Goal: Task Accomplishment & Management: Complete application form

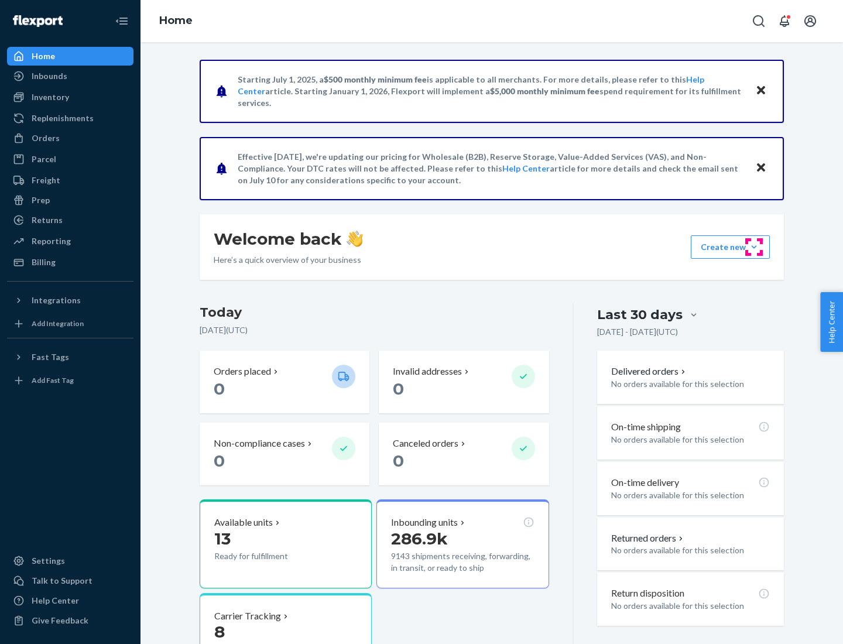
click at [754, 247] on button "Create new Create new inbound Create new order Create new product" at bounding box center [730, 246] width 79 height 23
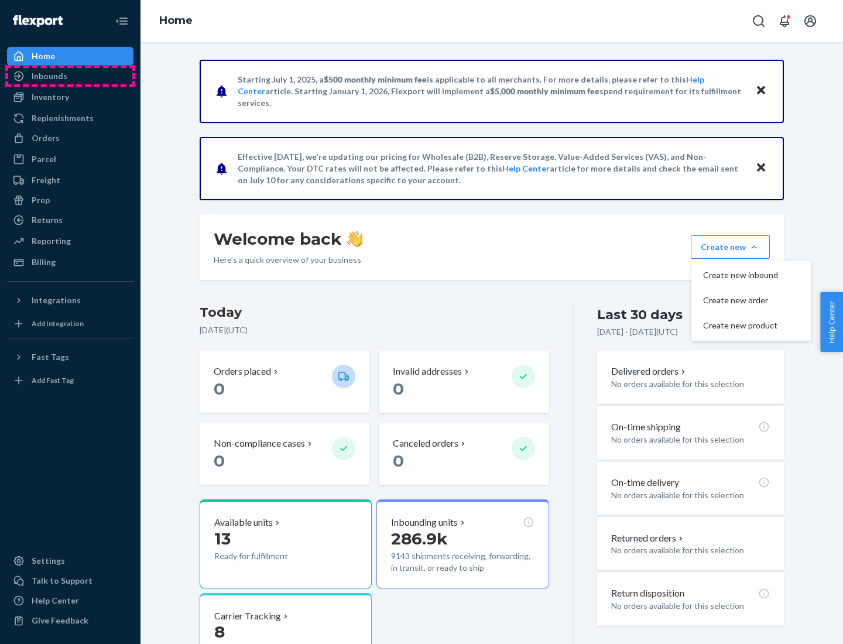
click at [70, 76] on div "Inbounds" at bounding box center [70, 76] width 124 height 16
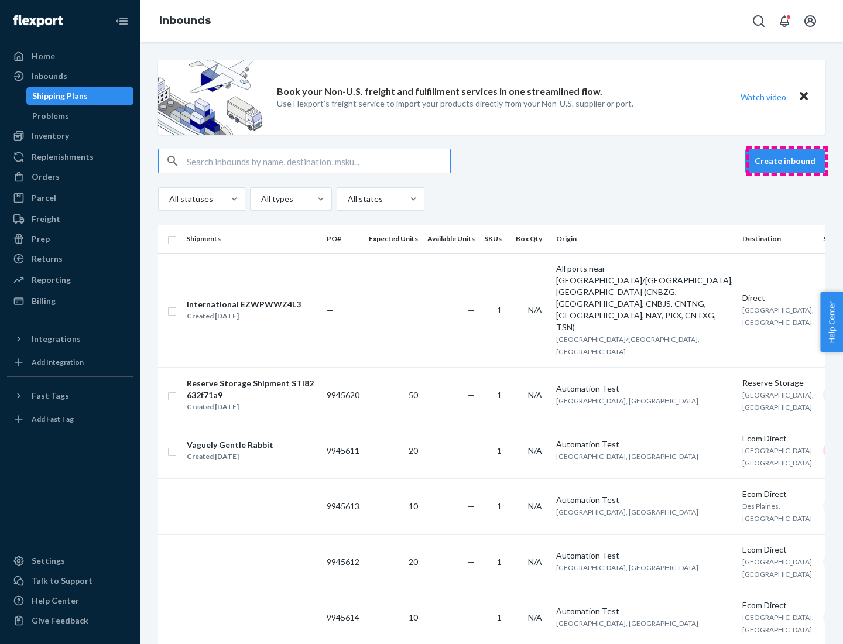
click at [787, 161] on button "Create inbound" at bounding box center [785, 160] width 81 height 23
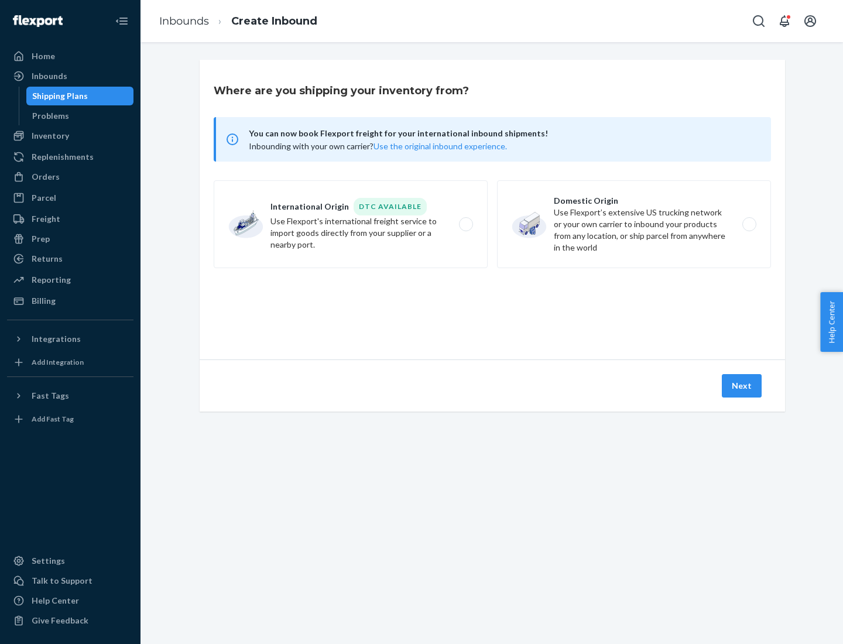
click at [634, 224] on label "Domestic Origin Use Flexport’s extensive US trucking network or your own carrie…" at bounding box center [634, 224] width 274 height 88
click at [749, 224] on input "Domestic Origin Use Flexport’s extensive US trucking network or your own carrie…" at bounding box center [753, 225] width 8 height 8
radio input "true"
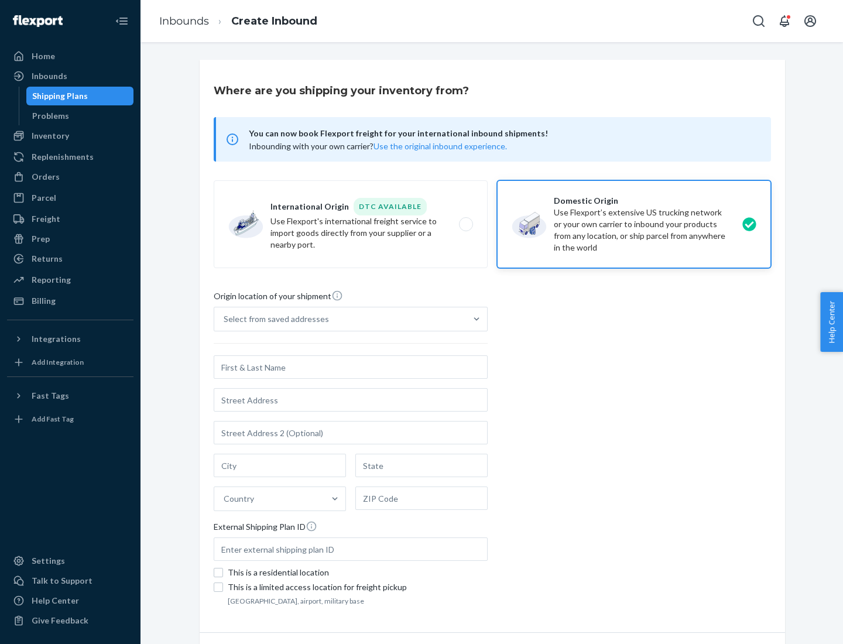
click at [273, 319] on div "Select from saved addresses" at bounding box center [276, 319] width 105 height 12
click at [225, 319] on input "Select from saved addresses" at bounding box center [224, 319] width 1 height 12
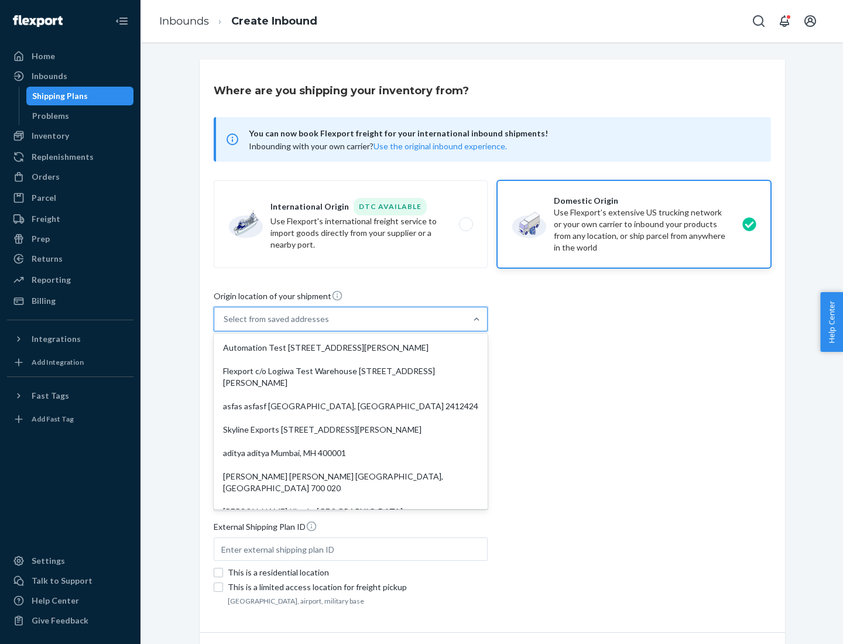
scroll to position [5, 0]
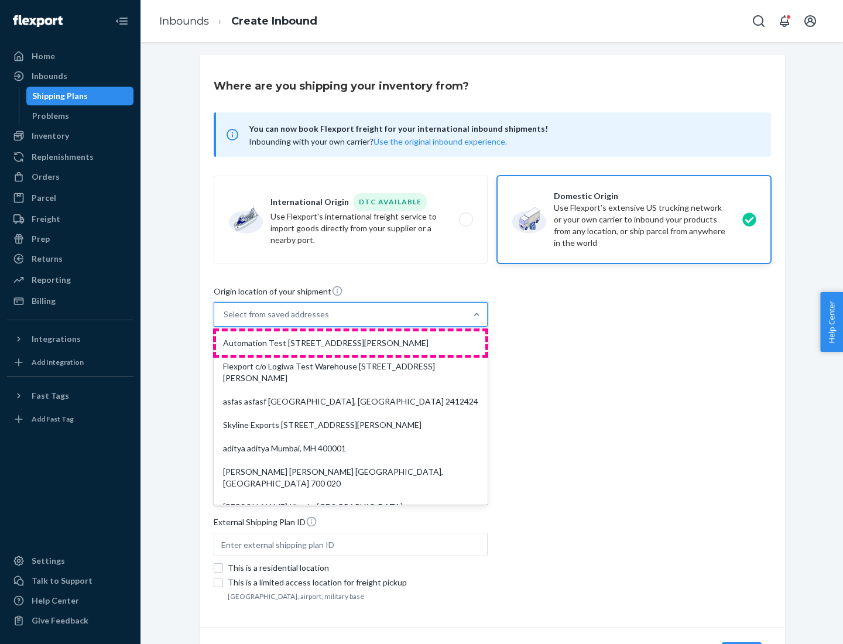
click at [351, 343] on div "Automation Test [STREET_ADDRESS][PERSON_NAME]" at bounding box center [350, 342] width 269 height 23
click at [225, 320] on input "option Automation Test [STREET_ADDRESS][PERSON_NAME]. 9 results available. Use …" at bounding box center [224, 315] width 1 height 12
type input "Automation Test"
type input "9th Floor"
type input "[GEOGRAPHIC_DATA]"
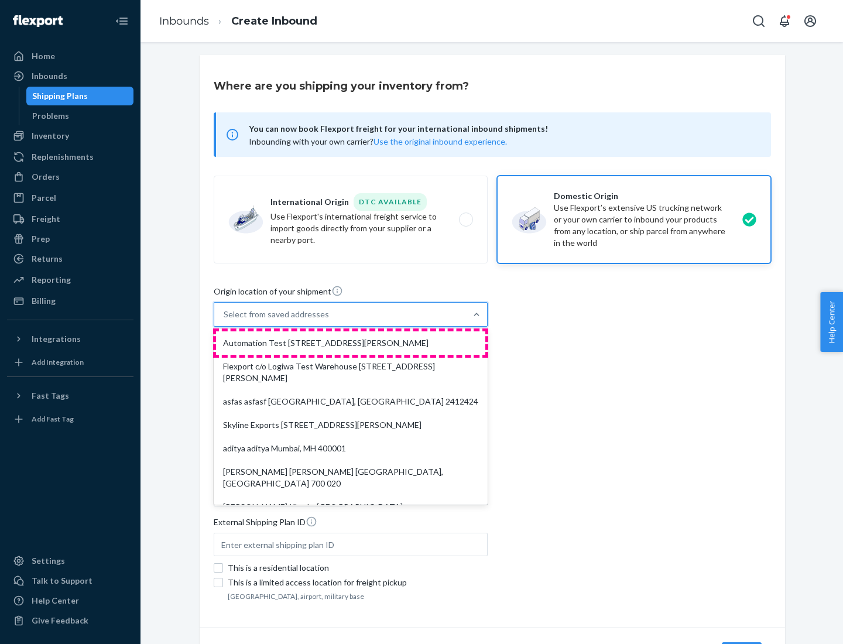
type input "CA"
type input "94104"
type input "[STREET_ADDRESS][PERSON_NAME]"
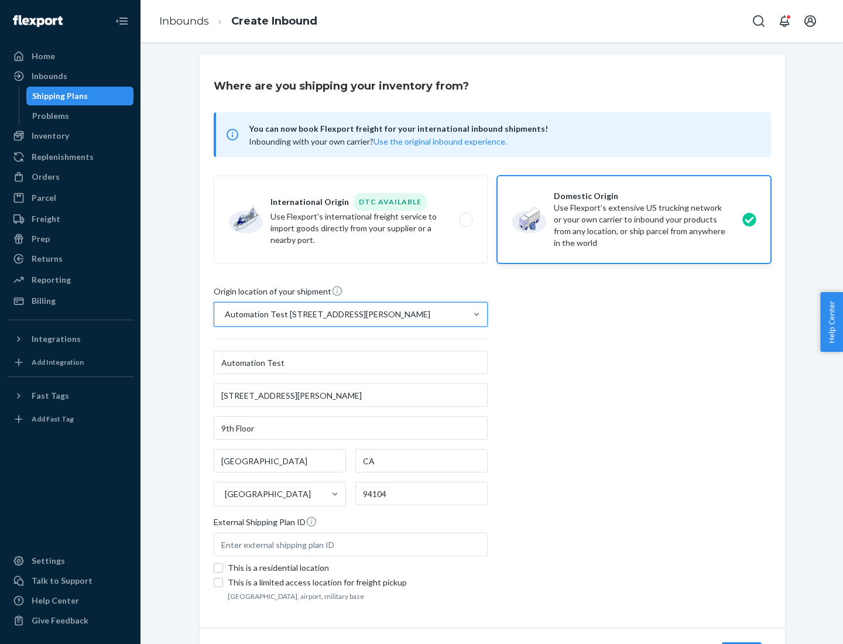
scroll to position [69, 0]
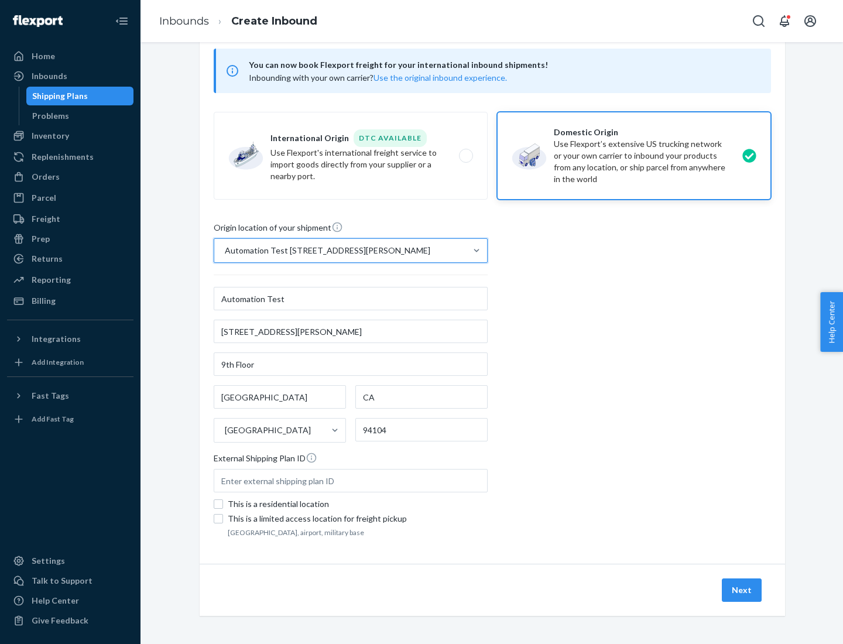
click at [743, 590] on button "Next" at bounding box center [742, 590] width 40 height 23
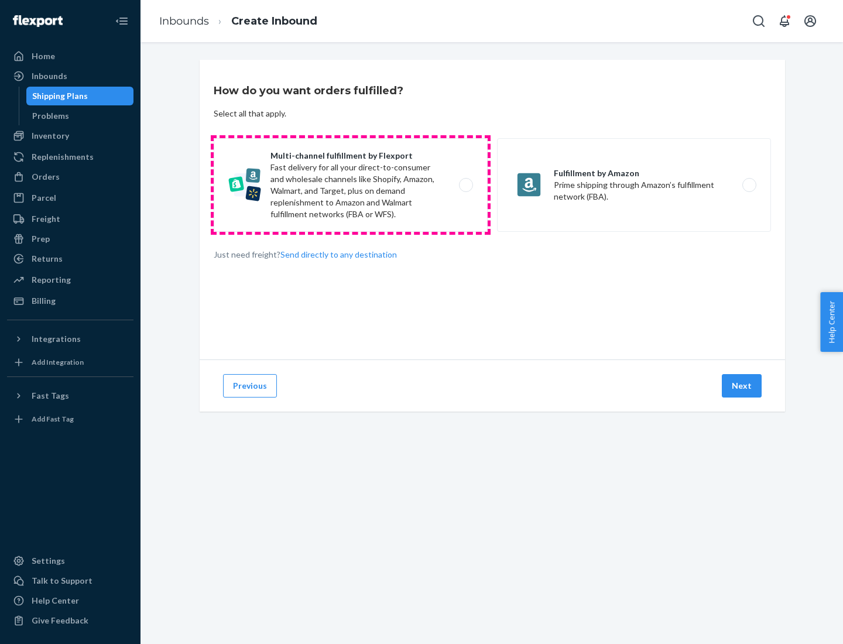
click at [351, 185] on label "Multi-channel fulfillment by Flexport Fast delivery for all your direct-to-cons…" at bounding box center [351, 185] width 274 height 94
click at [466, 185] on input "Multi-channel fulfillment by Flexport Fast delivery for all your direct-to-cons…" at bounding box center [470, 186] width 8 height 8
radio input "true"
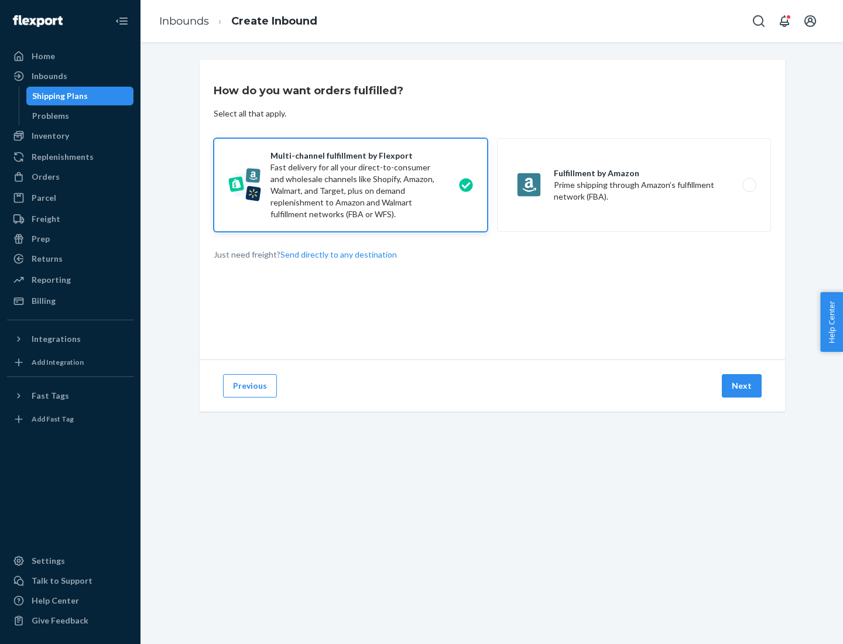
click at [743, 386] on button "Next" at bounding box center [742, 385] width 40 height 23
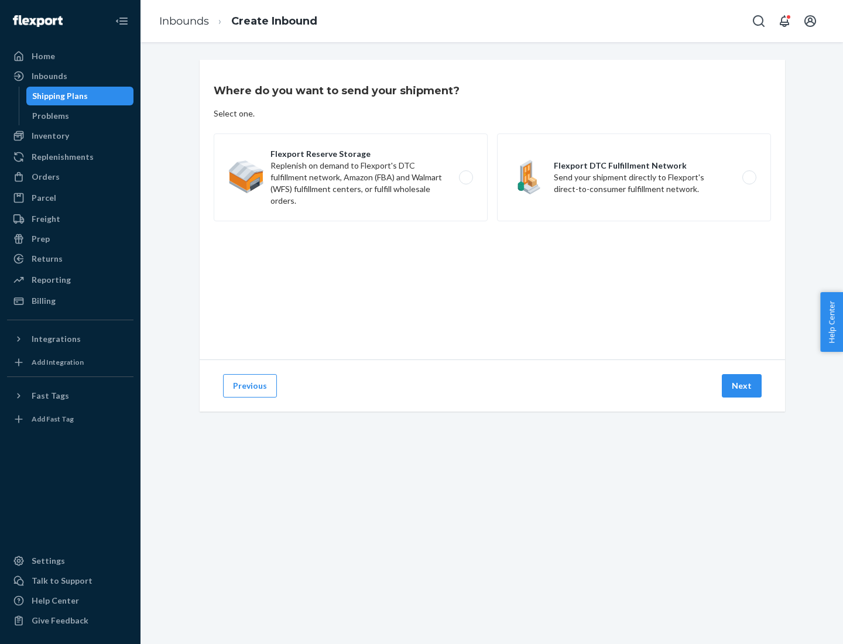
click at [634, 177] on label "Flexport DTC Fulfillment Network Send your shipment directly to Flexport's dire…" at bounding box center [634, 178] width 274 height 88
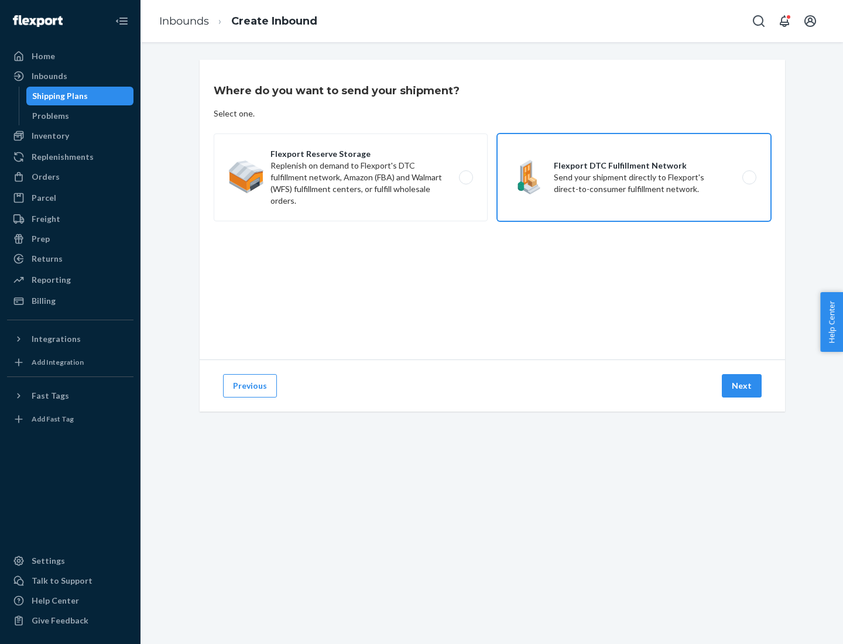
click at [749, 177] on input "Flexport DTC Fulfillment Network Send your shipment directly to Flexport's dire…" at bounding box center [753, 178] width 8 height 8
radio input "true"
click at [743, 386] on button "Next" at bounding box center [742, 385] width 40 height 23
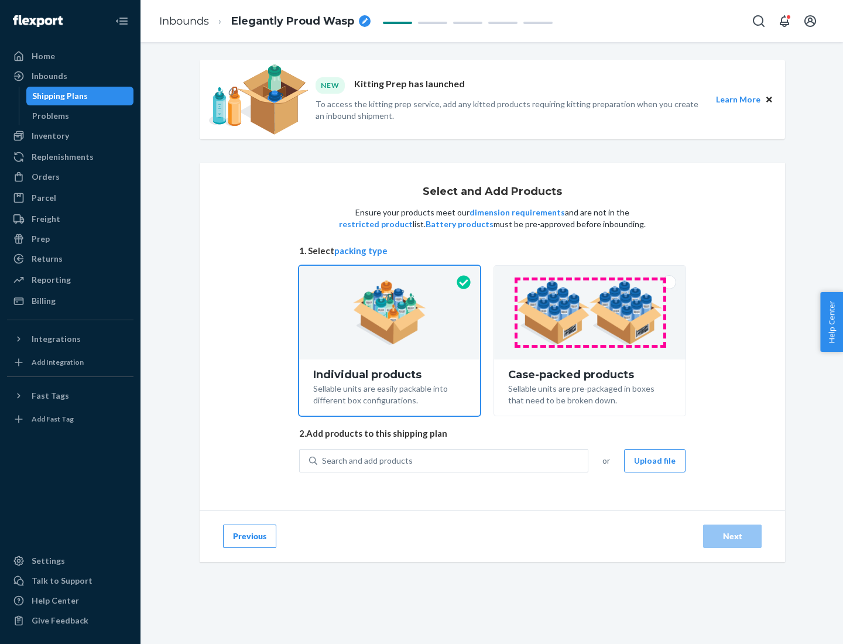
click at [590, 313] on img at bounding box center [590, 313] width 146 height 64
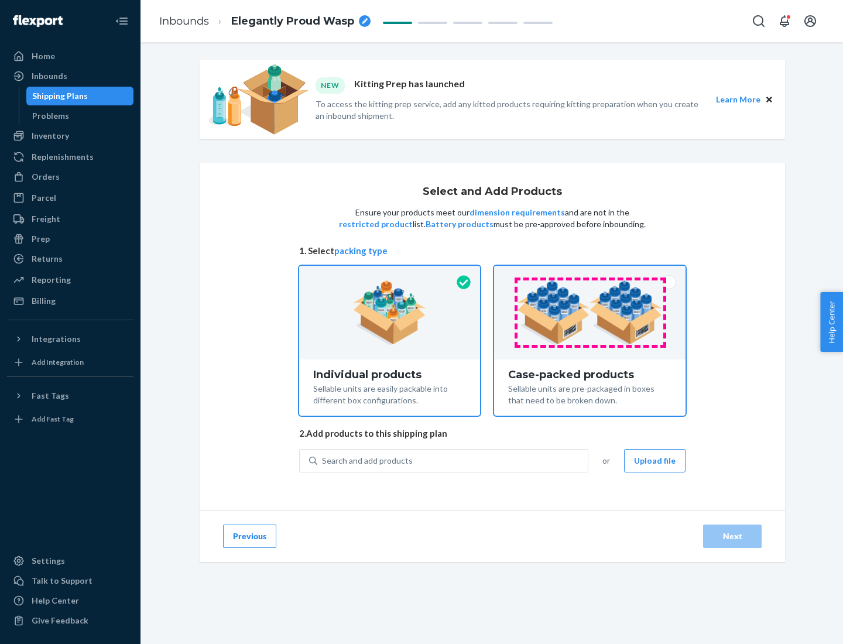
click at [590, 273] on input "Case-packed products Sellable units are pre-packaged in boxes that need to be b…" at bounding box center [590, 270] width 8 height 8
radio input "true"
radio input "false"
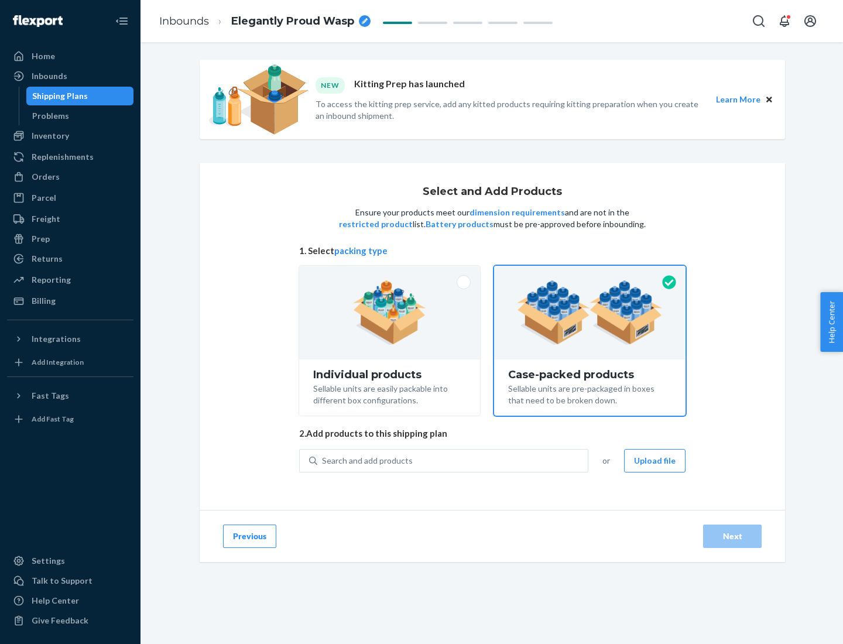
click at [453, 460] on div "Search and add products" at bounding box center [452, 460] width 271 height 21
click at [323, 460] on input "Search and add products" at bounding box center [322, 461] width 1 height 12
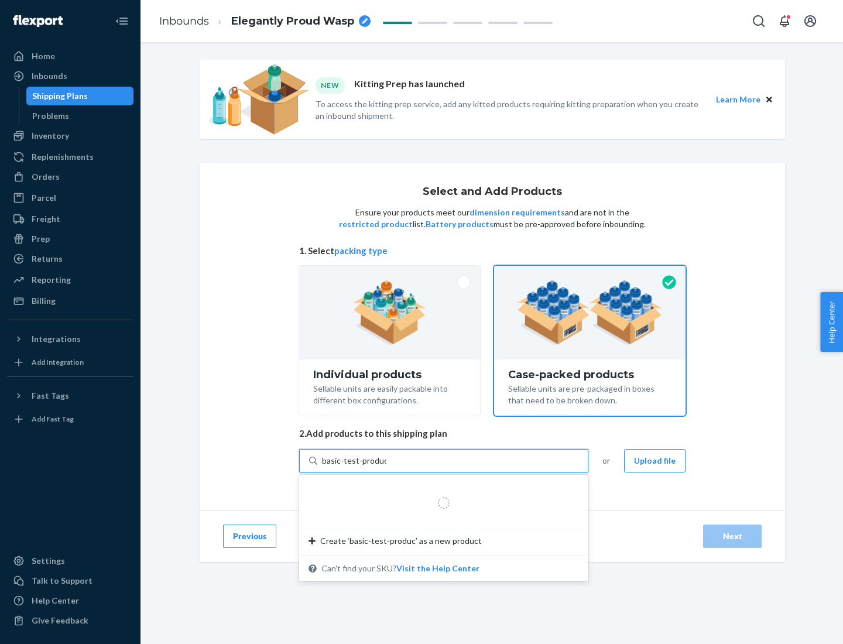
type input "basic-test-product-1"
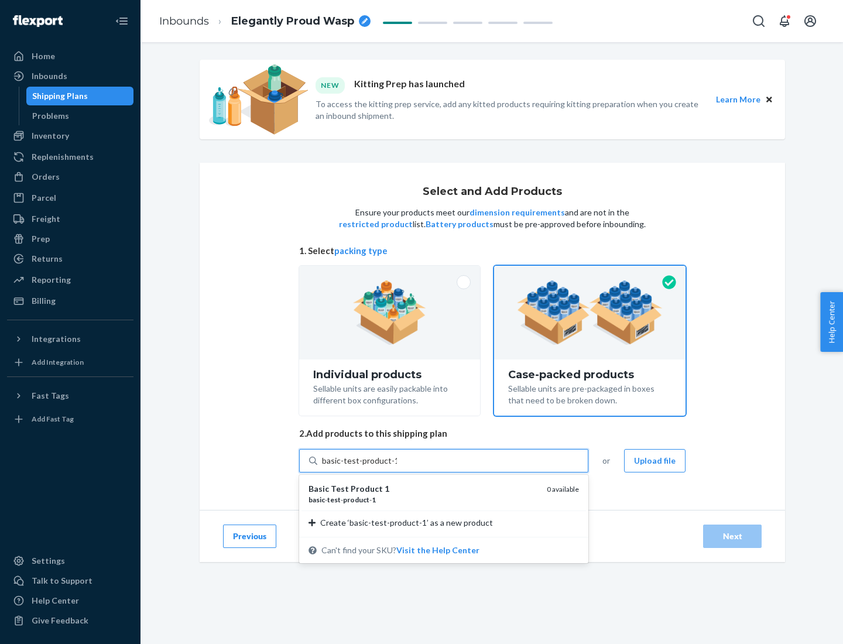
click at [423, 500] on div "basic - test - product - 1" at bounding box center [423, 500] width 229 height 10
click at [397, 467] on input "basic-test-product-1" at bounding box center [359, 461] width 75 height 12
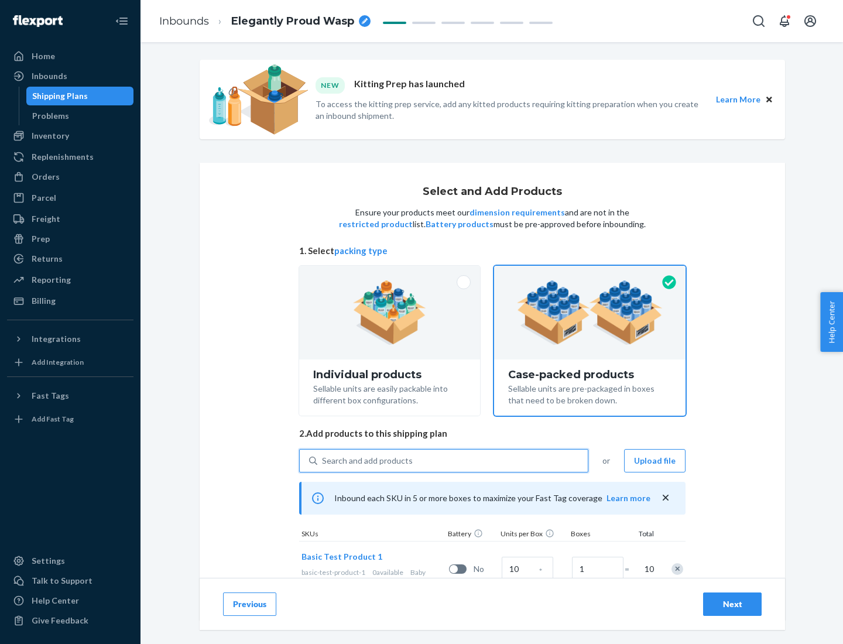
scroll to position [42, 0]
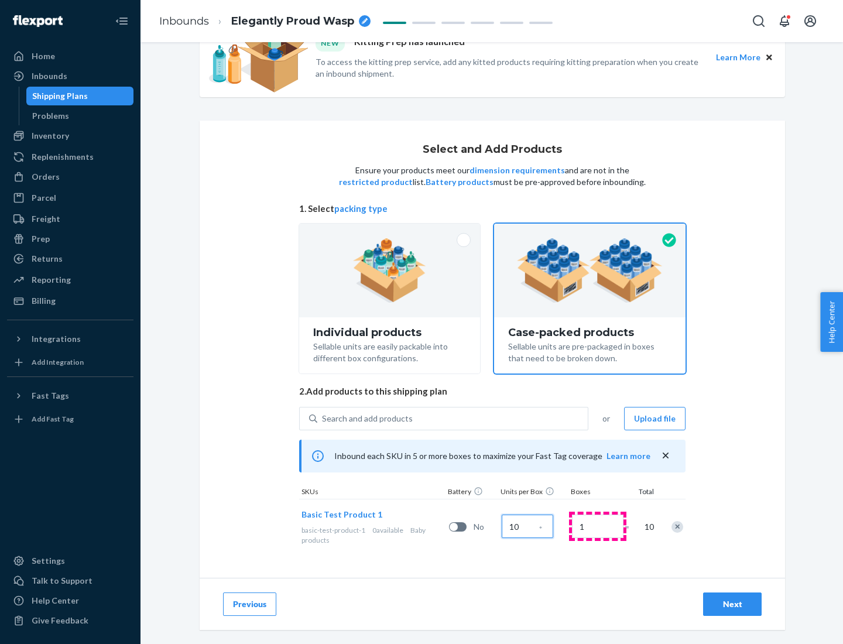
type input "10"
type input "7"
click at [733, 604] on div "Next" at bounding box center [732, 605] width 39 height 12
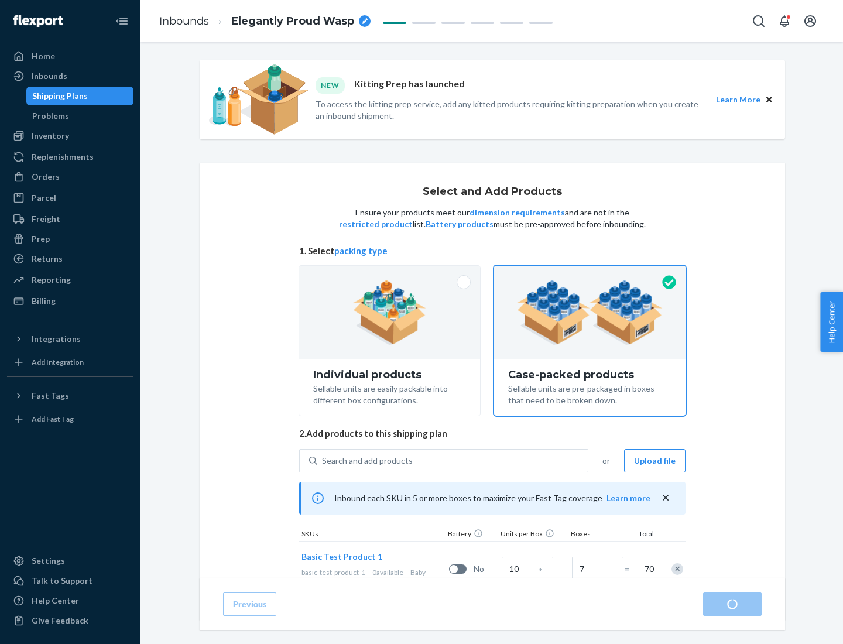
radio input "true"
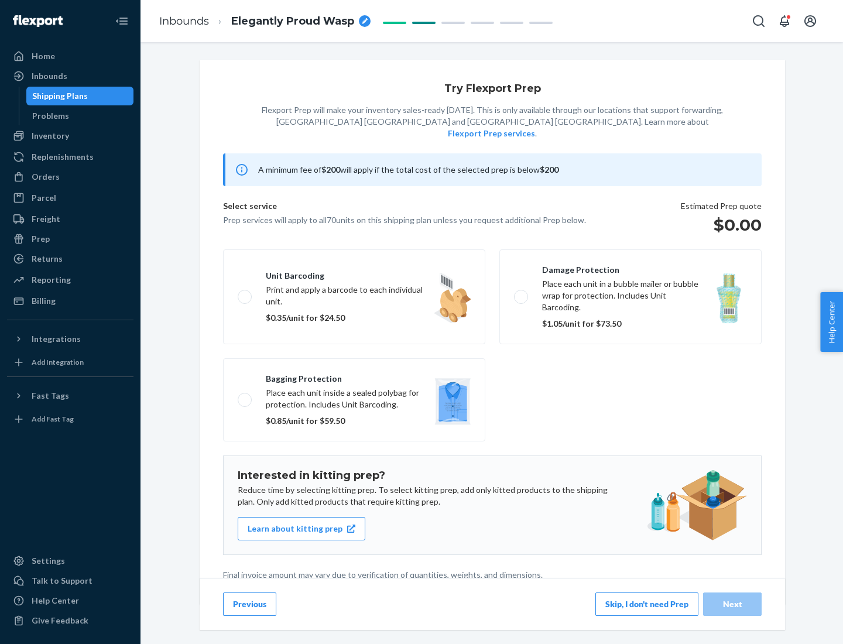
scroll to position [3, 0]
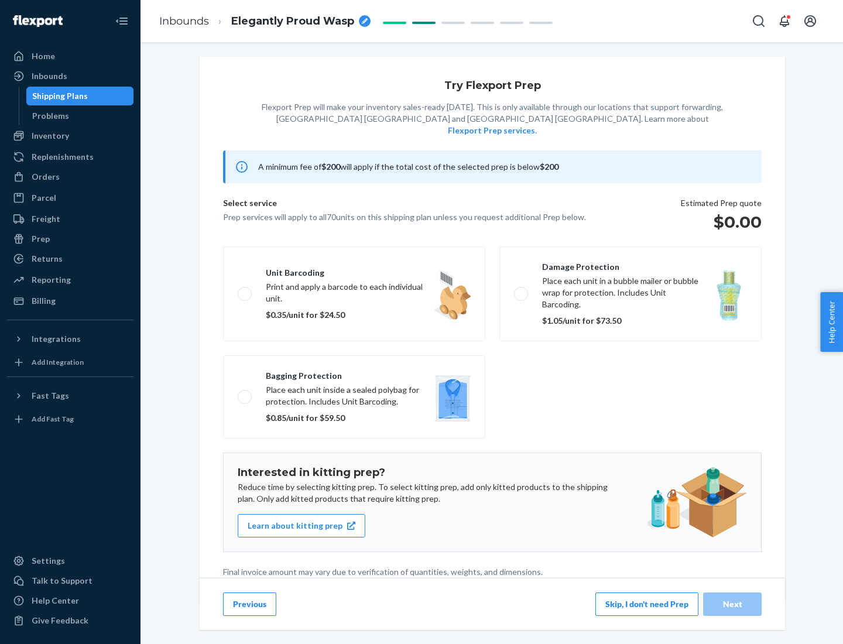
click at [354, 373] on label "Bagging protection Place each unit inside a sealed polybag for protection. Incl…" at bounding box center [354, 396] width 262 height 83
click at [245, 393] on input "Bagging protection Place each unit inside a sealed polybag for protection. Incl…" at bounding box center [242, 397] width 8 height 8
checkbox input "true"
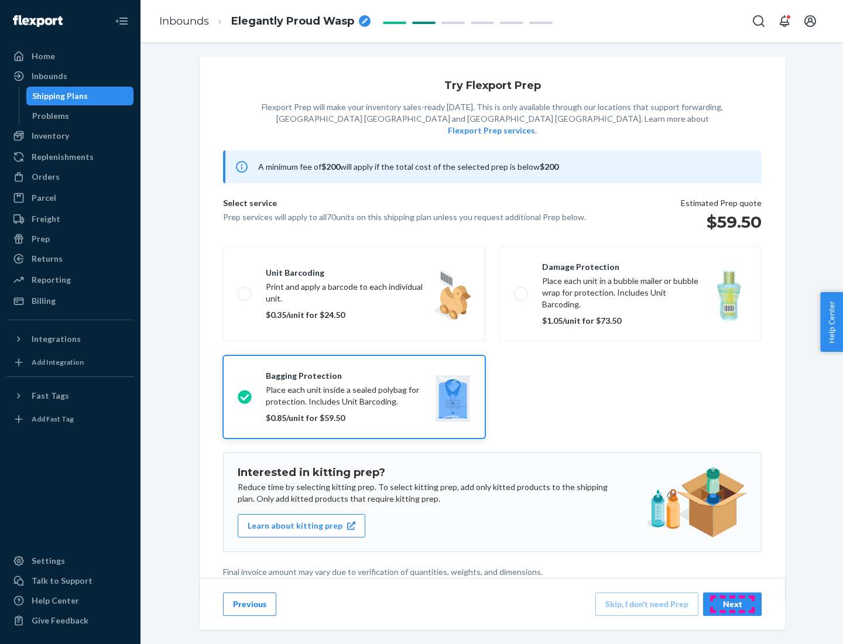
click at [733, 604] on div "Next" at bounding box center [732, 605] width 39 height 12
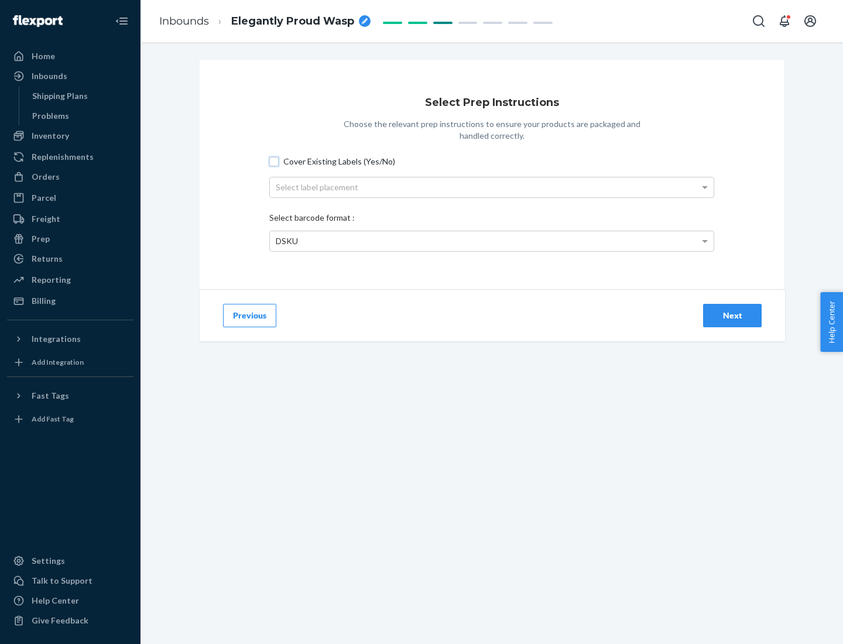
click at [274, 161] on input "Cover Existing Labels (Yes/No)" at bounding box center [273, 161] width 9 height 9
checkbox input "true"
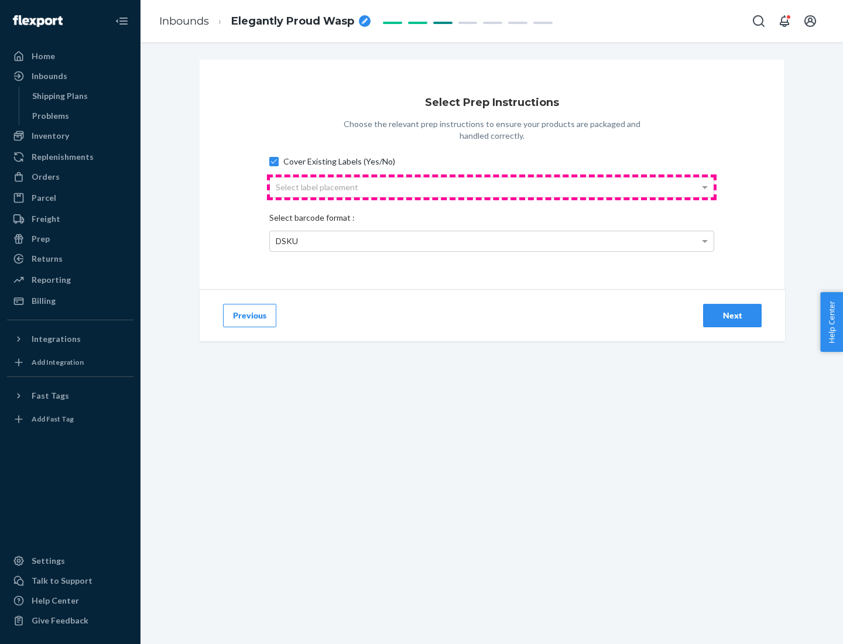
click at [492, 187] on div "Select label placement" at bounding box center [492, 187] width 444 height 20
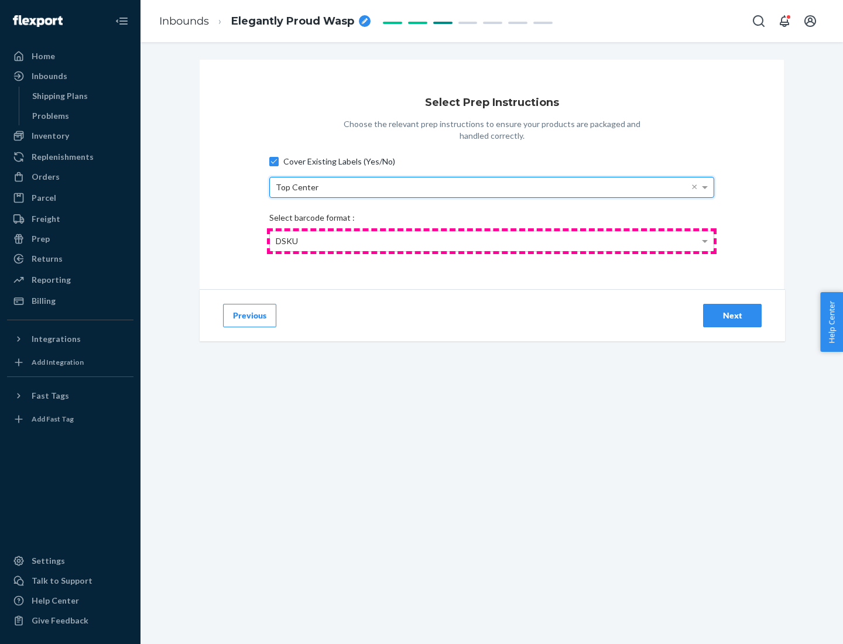
click at [492, 241] on div "DSKU" at bounding box center [492, 241] width 444 height 20
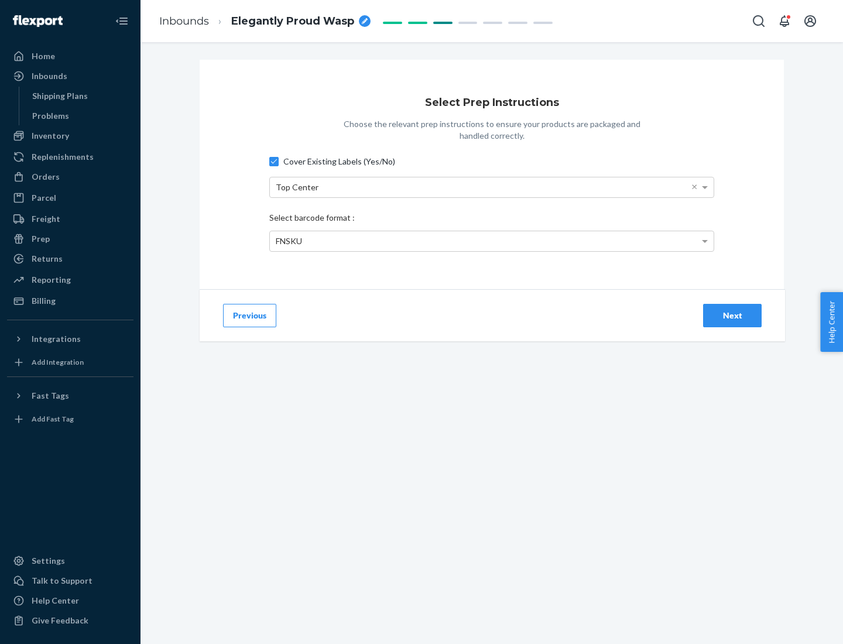
click at [733, 315] on div "Next" at bounding box center [732, 316] width 39 height 12
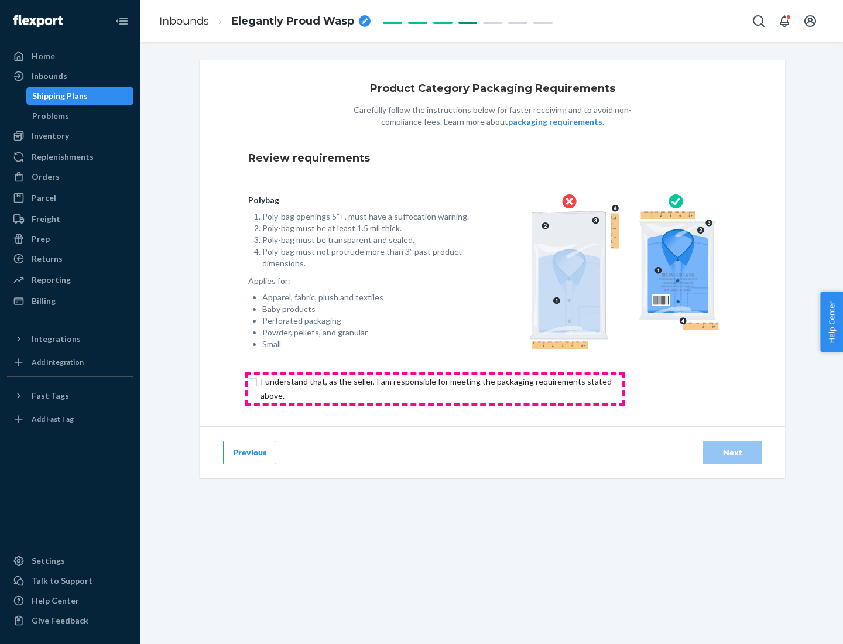
click at [435, 388] on input "checkbox" at bounding box center [442, 389] width 389 height 28
checkbox input "true"
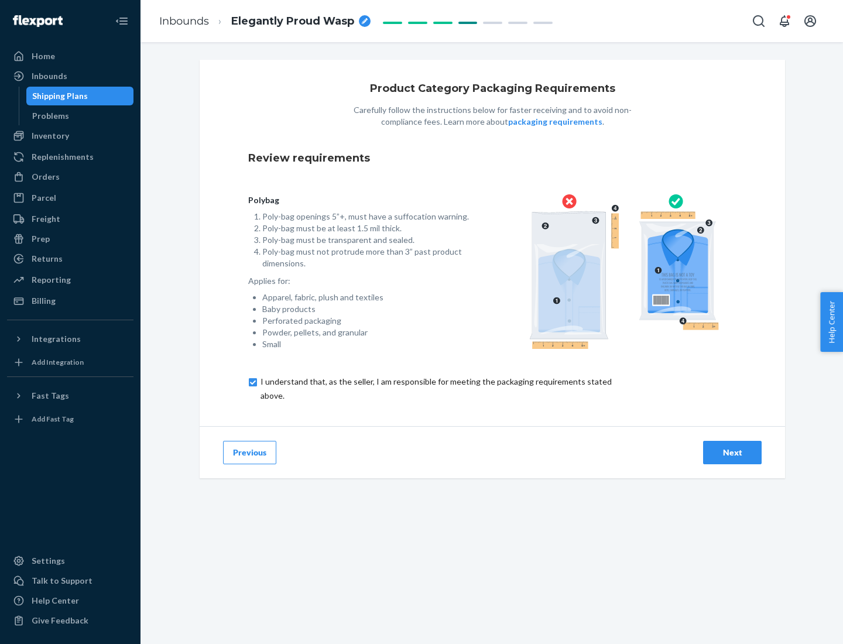
click at [733, 452] on div "Next" at bounding box center [732, 453] width 39 height 12
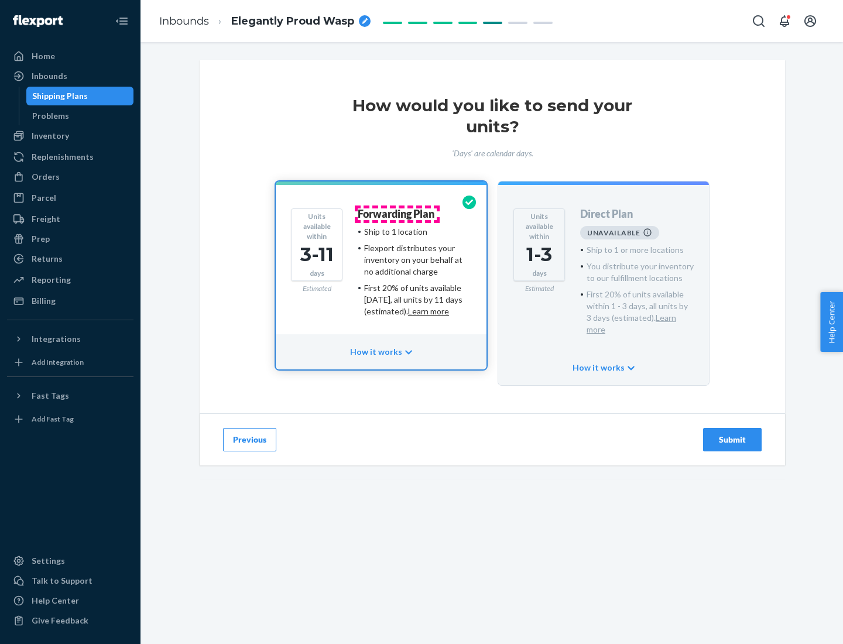
click at [397, 214] on h4 "Forwarding Plan" at bounding box center [396, 214] width 77 height 12
click at [733, 434] on div "Submit" at bounding box center [732, 440] width 39 height 12
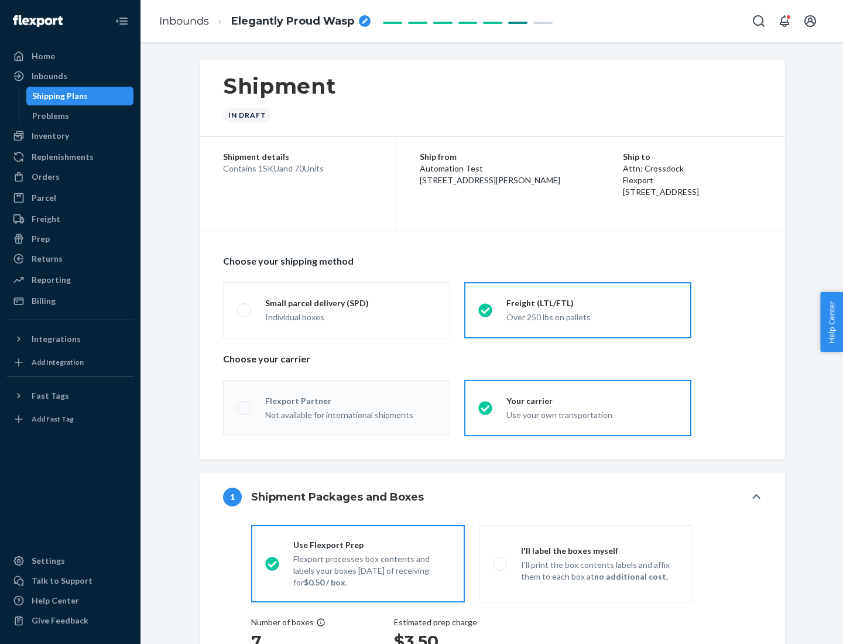
radio input "true"
radio input "false"
radio input "true"
radio input "false"
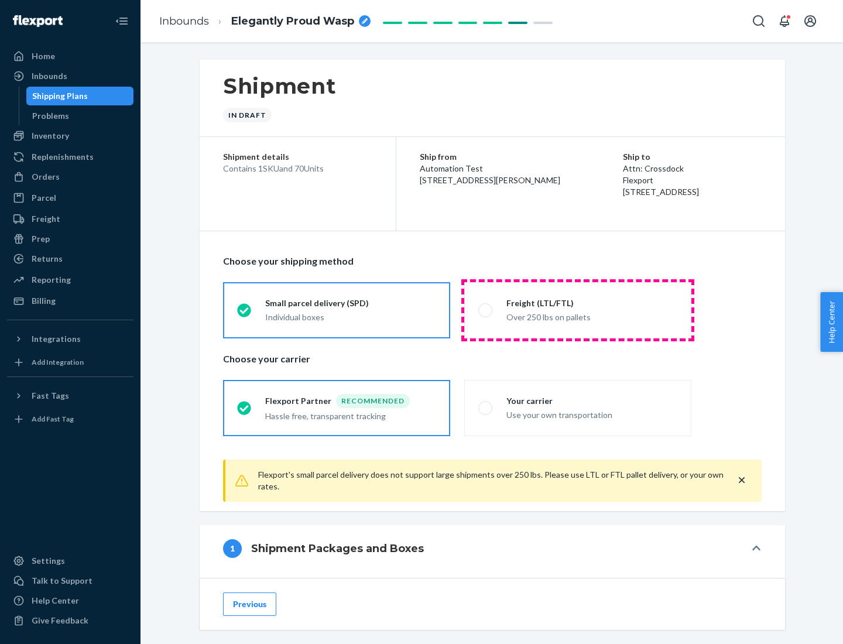
click at [578, 310] on div "Over 250 lbs on pallets" at bounding box center [592, 316] width 171 height 14
click at [486, 310] on input "Freight (LTL/FTL) Over 250 lbs on pallets" at bounding box center [482, 310] width 8 height 8
radio input "true"
radio input "false"
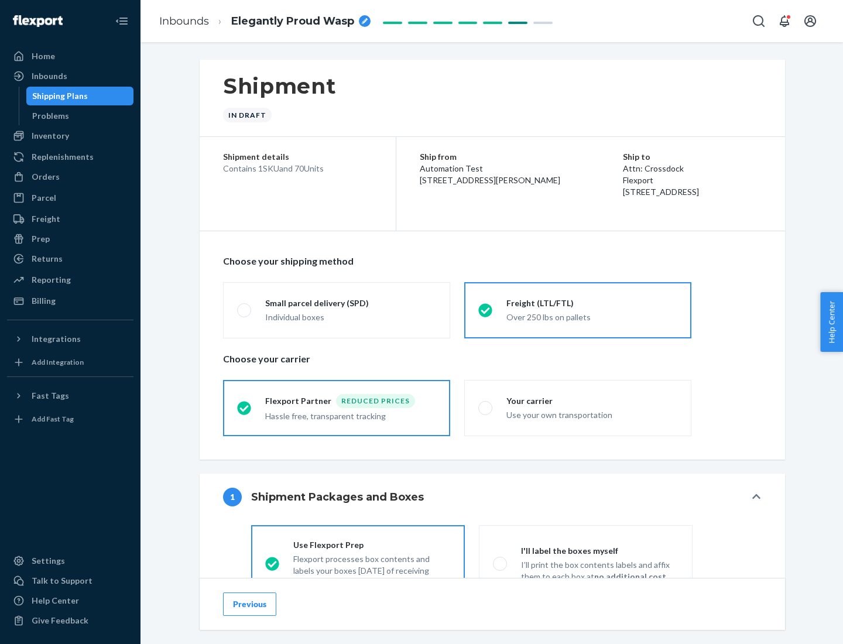
scroll to position [65, 0]
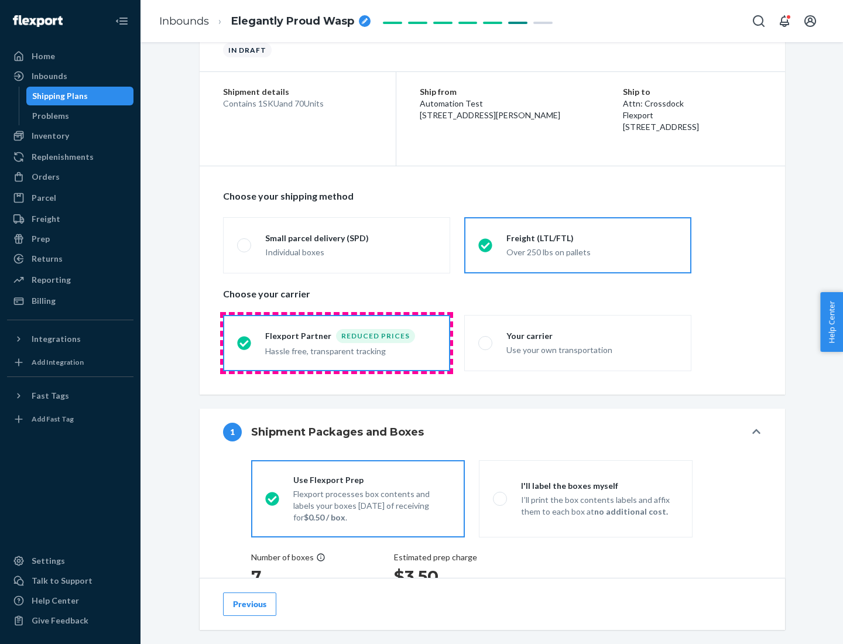
click at [337, 343] on div "Hassle free, transparent tracking" at bounding box center [350, 350] width 171 height 14
click at [245, 343] on input "Flexport Partner Reduced prices Hassle free, transparent tracking" at bounding box center [241, 343] width 8 height 8
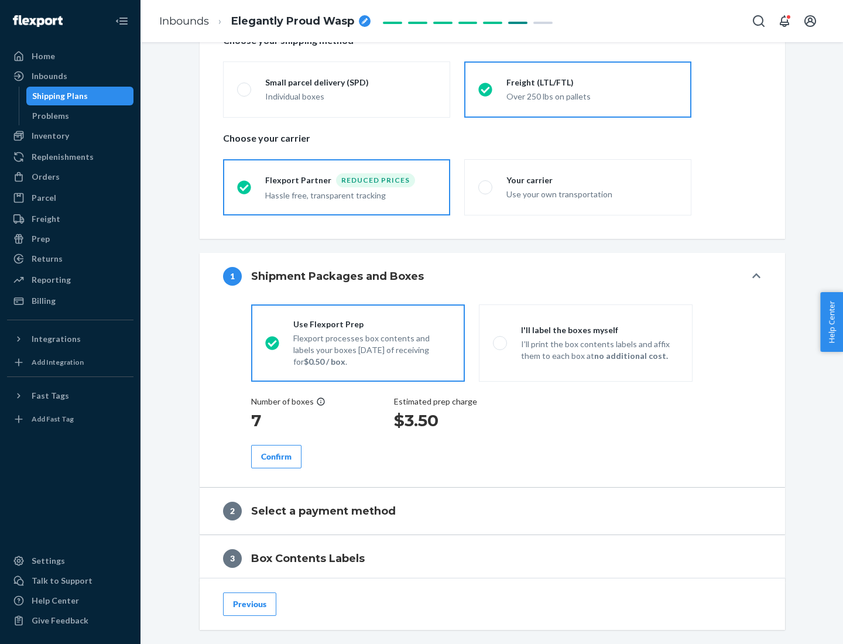
click at [586, 343] on p "I’ll print the box contents labels and affix them to each box at no additional …" at bounding box center [600, 350] width 158 height 23
click at [501, 343] on input "I'll label the boxes myself I’ll print the box contents labels and affix them t…" at bounding box center [497, 343] width 8 height 8
radio input "true"
radio input "false"
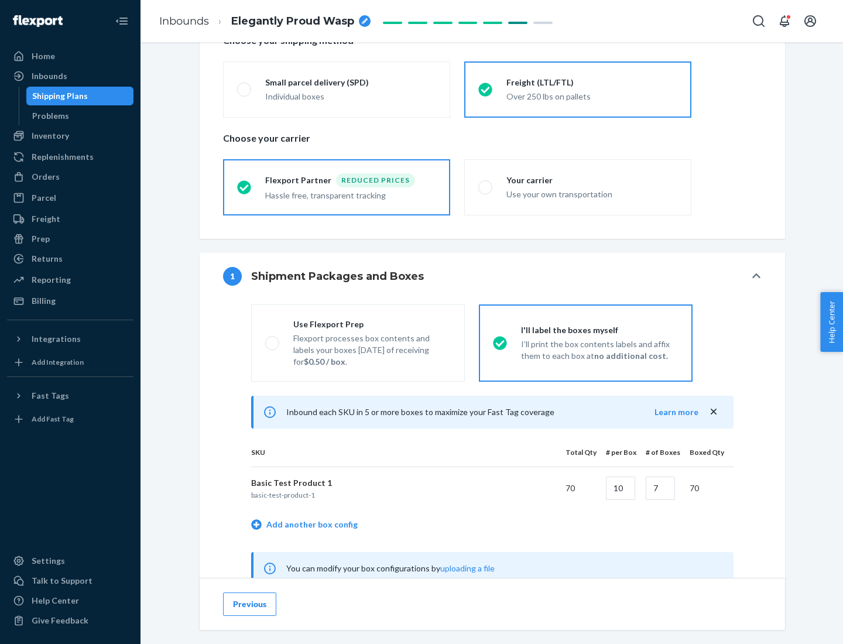
scroll to position [366, 0]
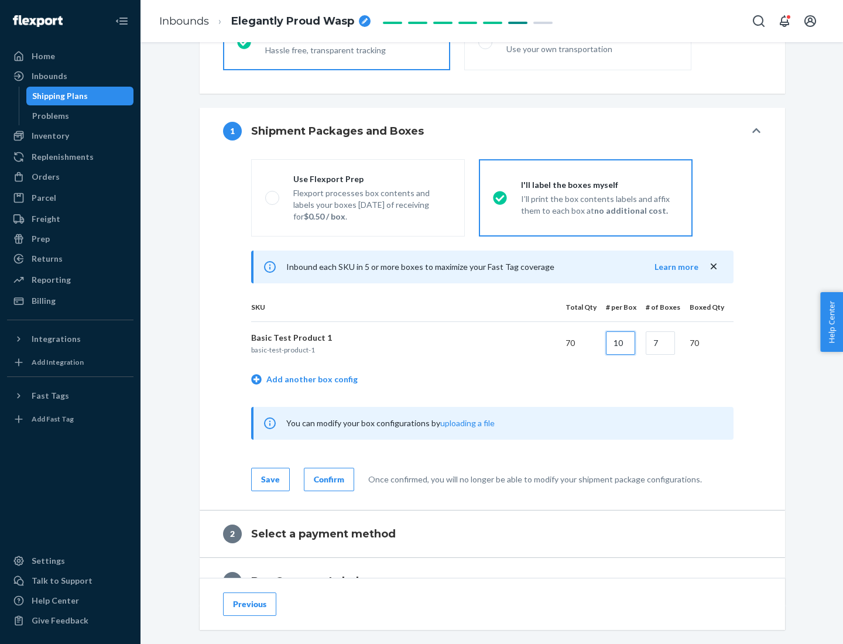
type input "10"
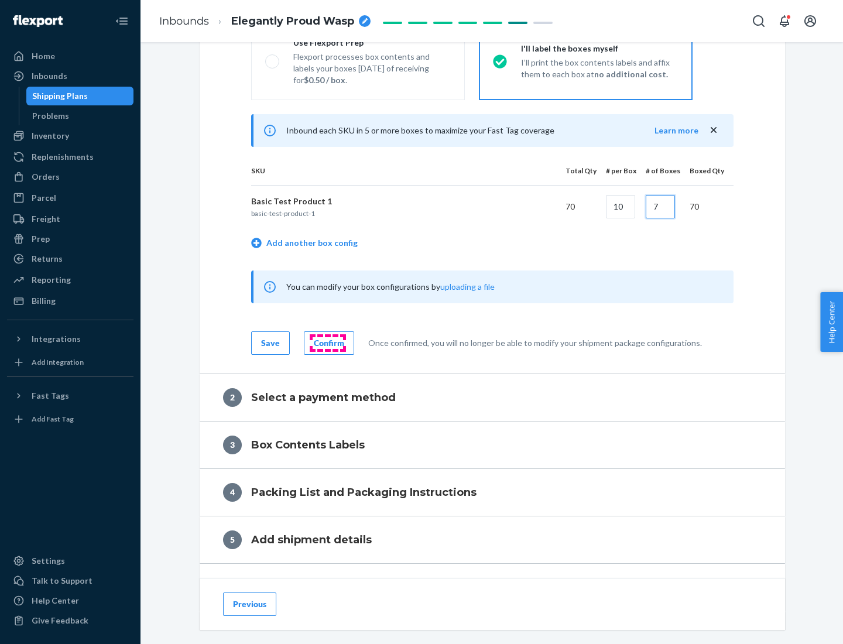
type input "7"
click at [327, 343] on div "Confirm" at bounding box center [329, 343] width 30 height 12
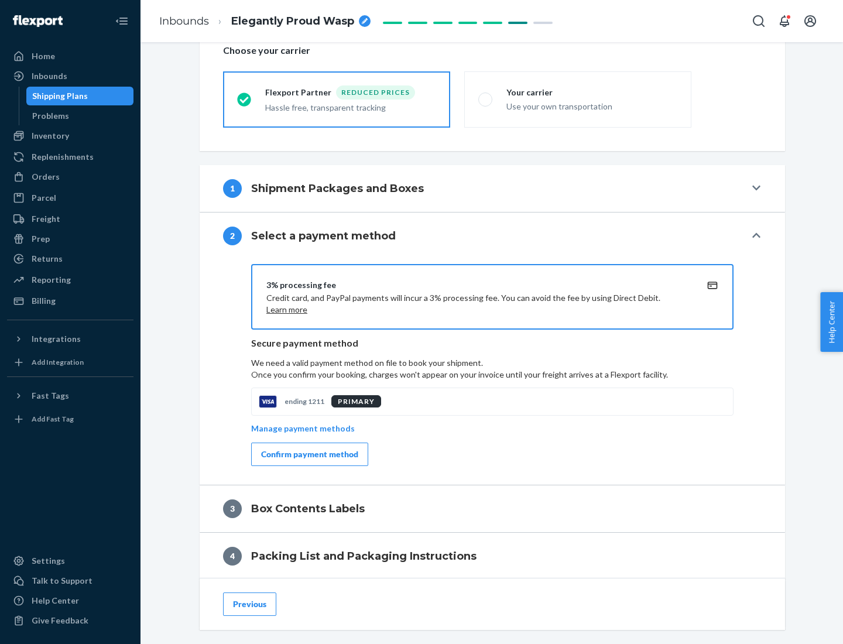
scroll to position [420, 0]
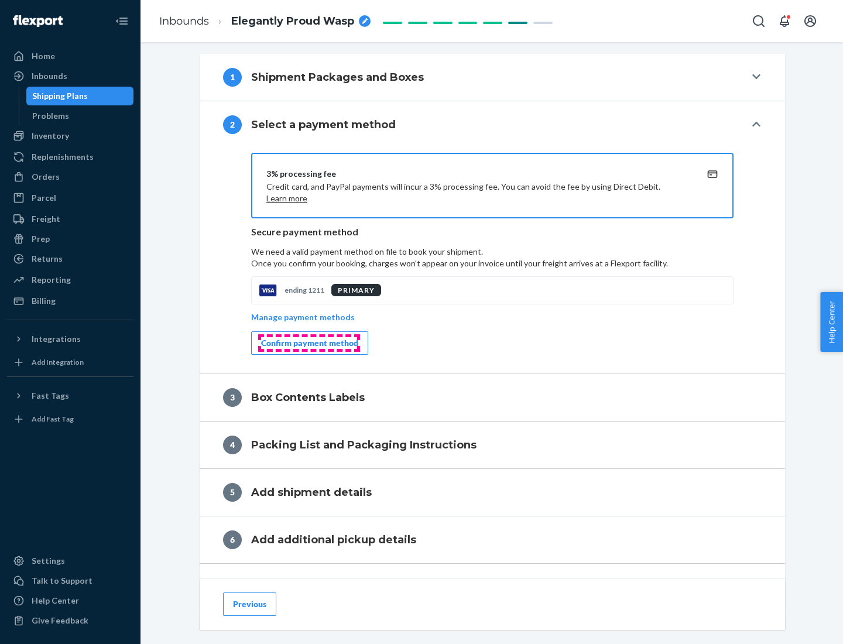
click at [309, 343] on div "Confirm payment method" at bounding box center [309, 343] width 97 height 12
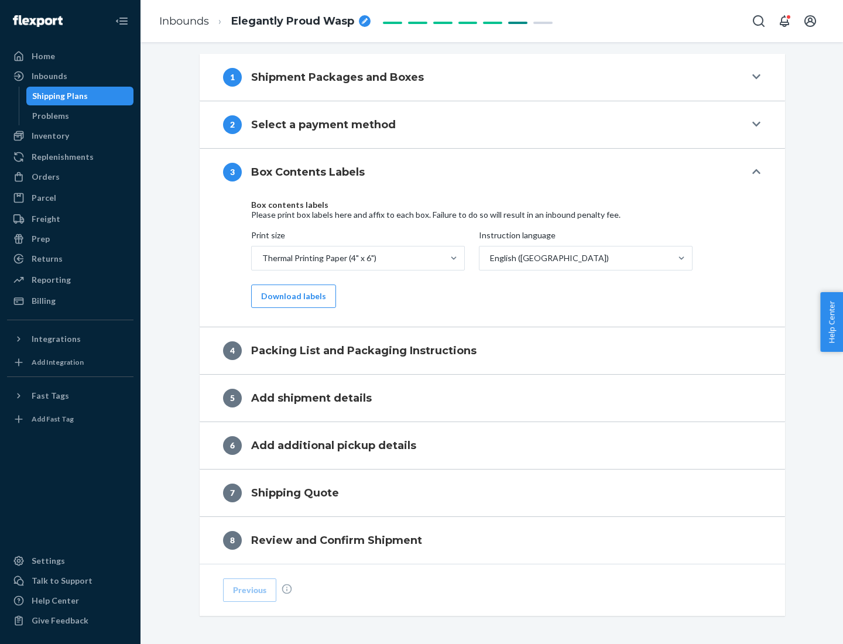
scroll to position [373, 0]
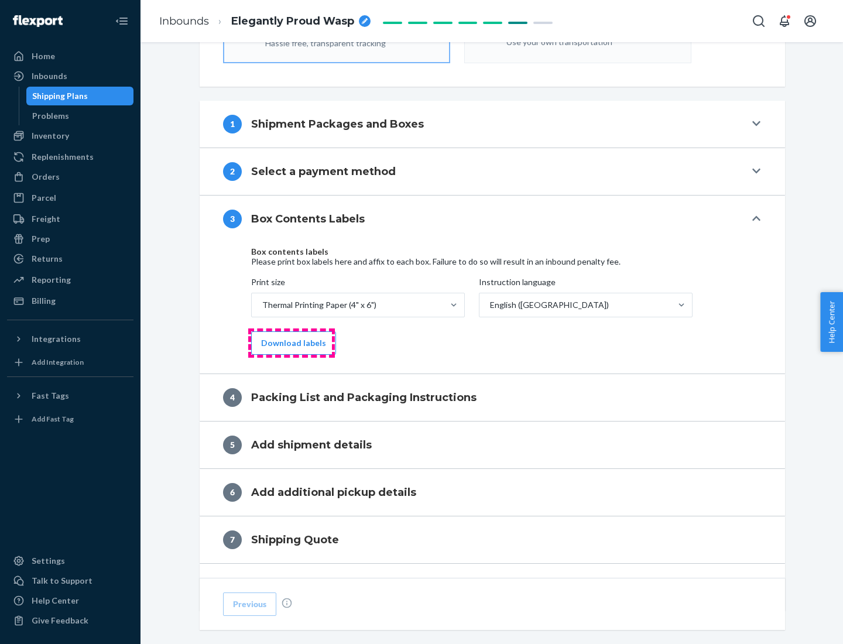
click at [291, 343] on button "Download labels" at bounding box center [293, 342] width 85 height 23
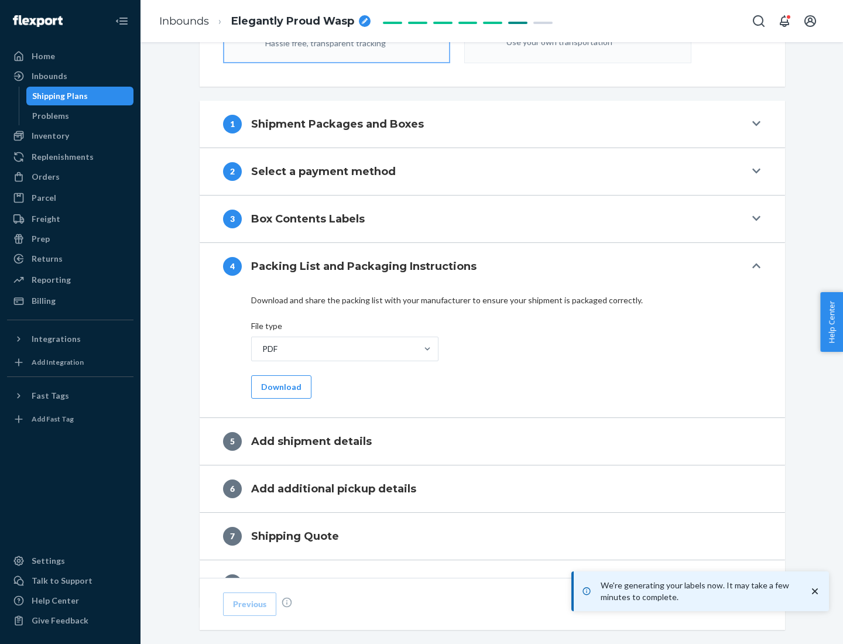
scroll to position [417, 0]
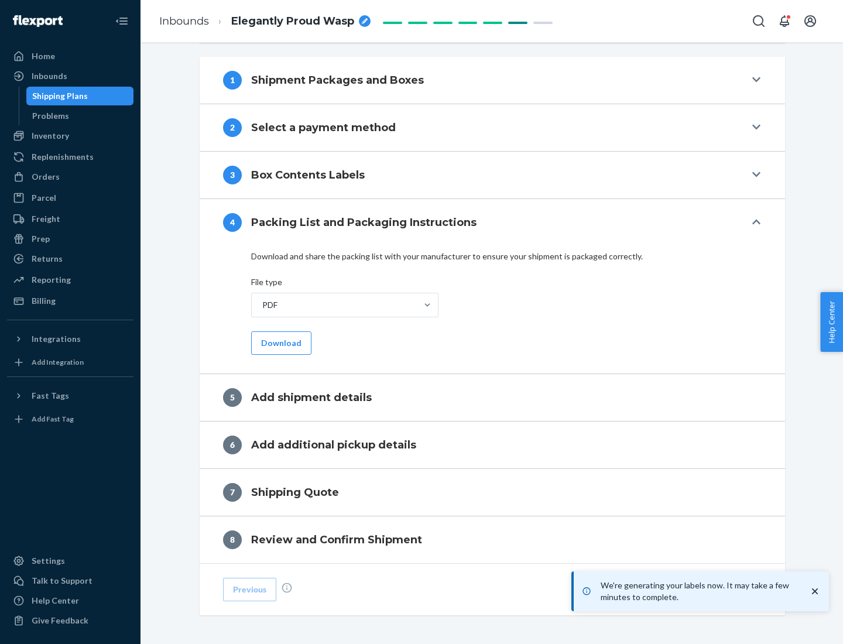
click at [280, 343] on button "Download" at bounding box center [281, 342] width 60 height 23
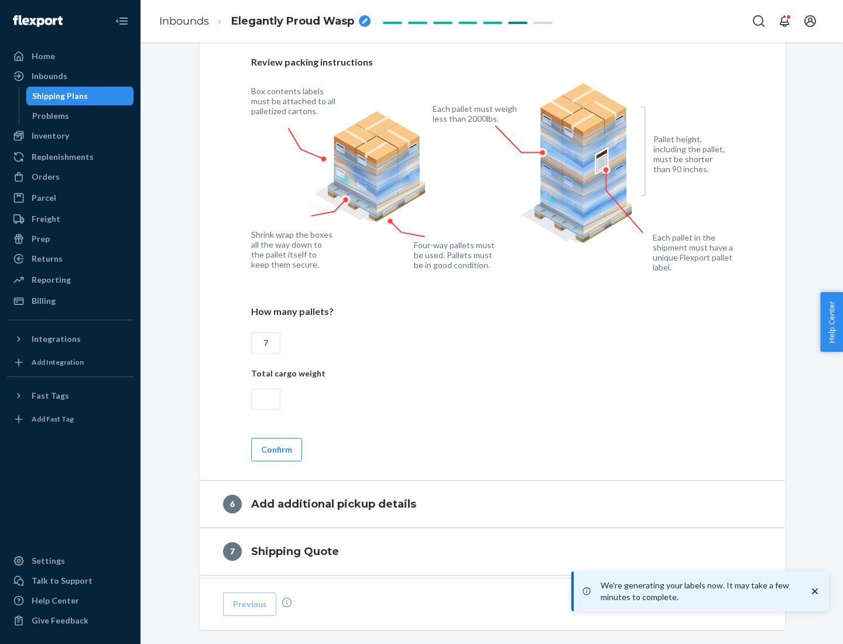
scroll to position [808, 0]
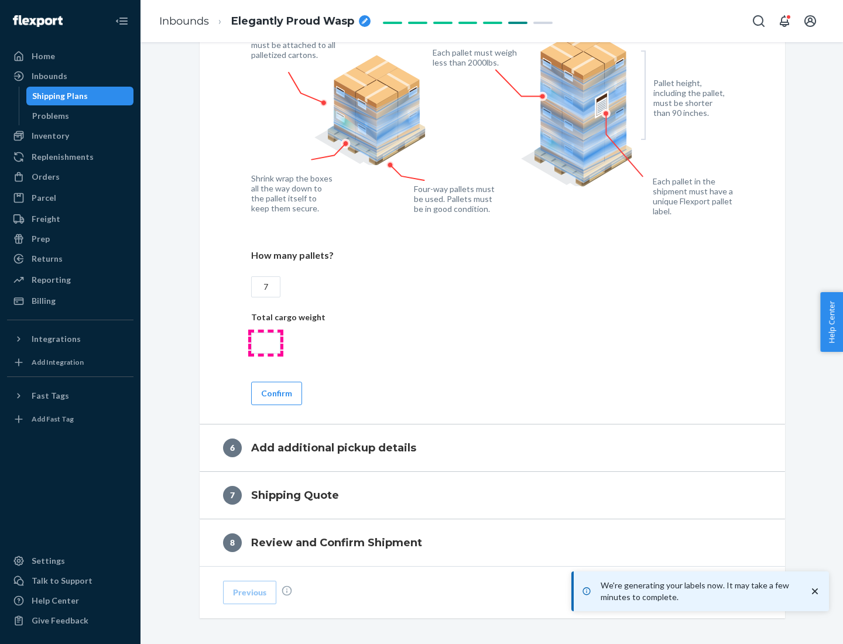
type input "7"
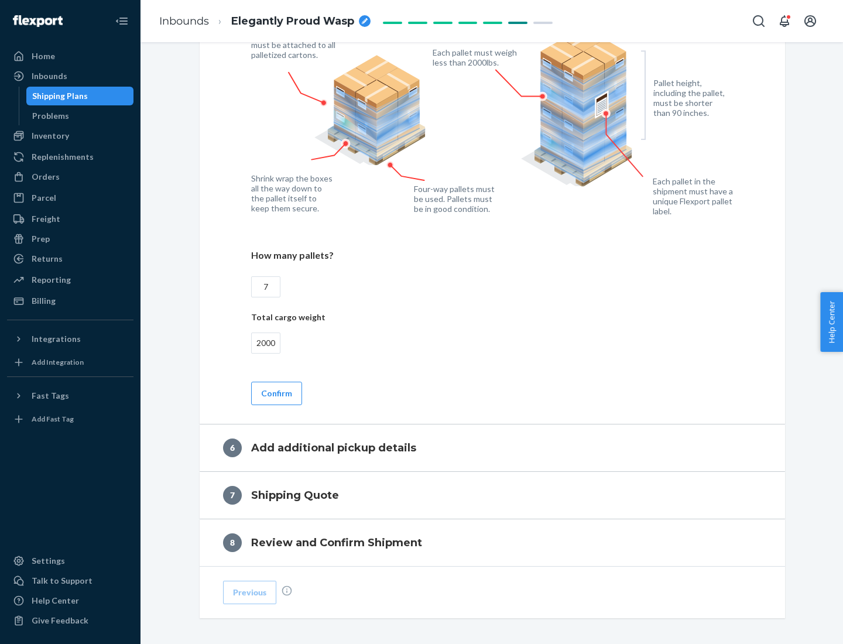
scroll to position [858, 0]
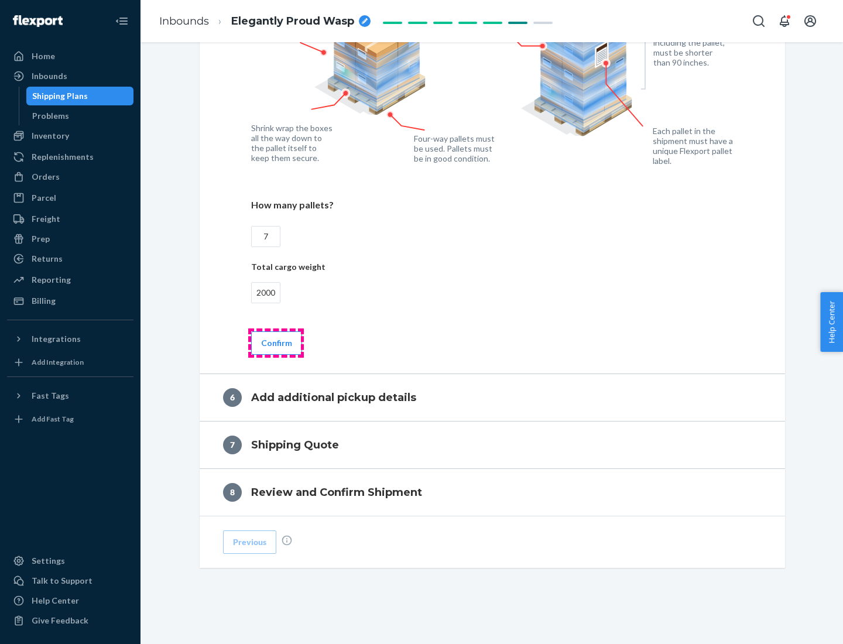
type input "2000"
click at [276, 343] on button "Confirm" at bounding box center [276, 342] width 51 height 23
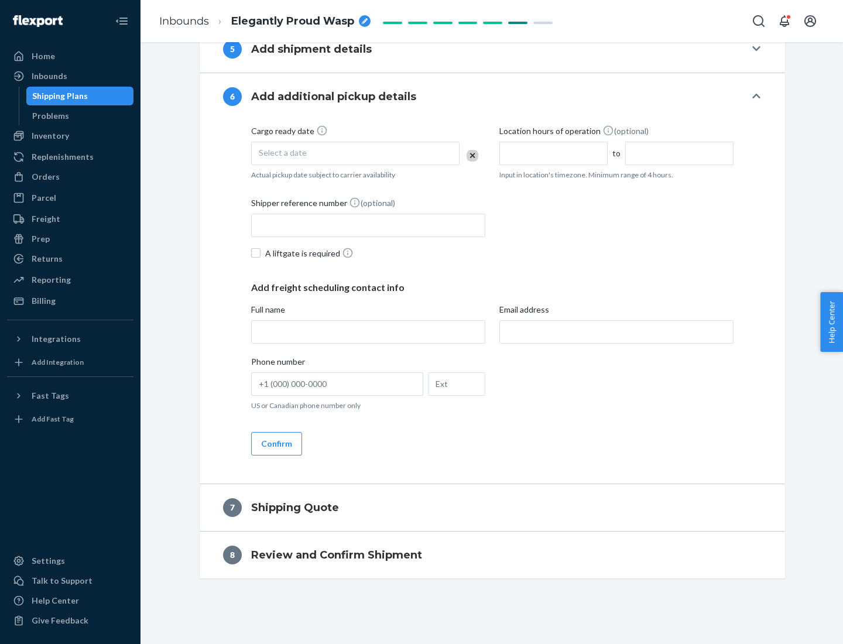
scroll to position [448, 0]
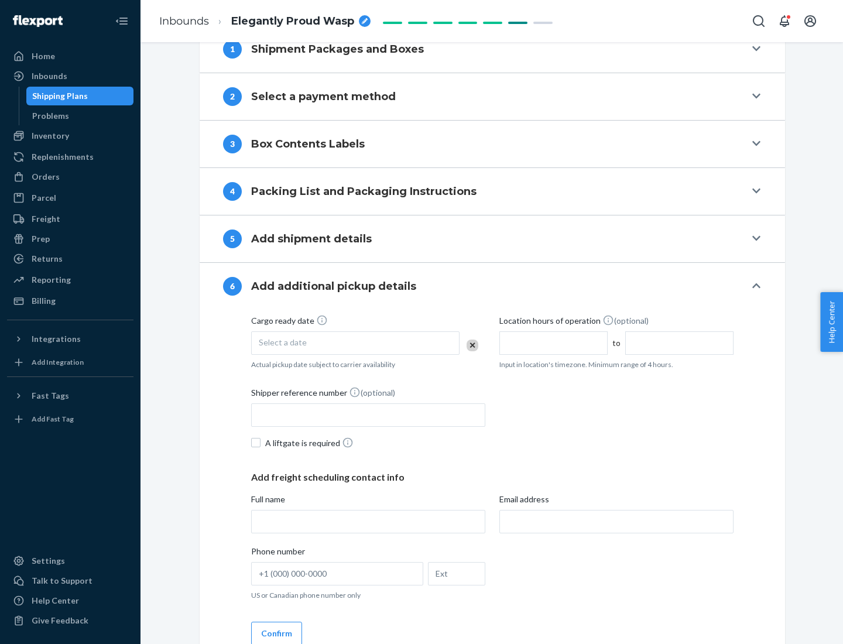
click at [355, 343] on div "Select a date" at bounding box center [355, 342] width 208 height 23
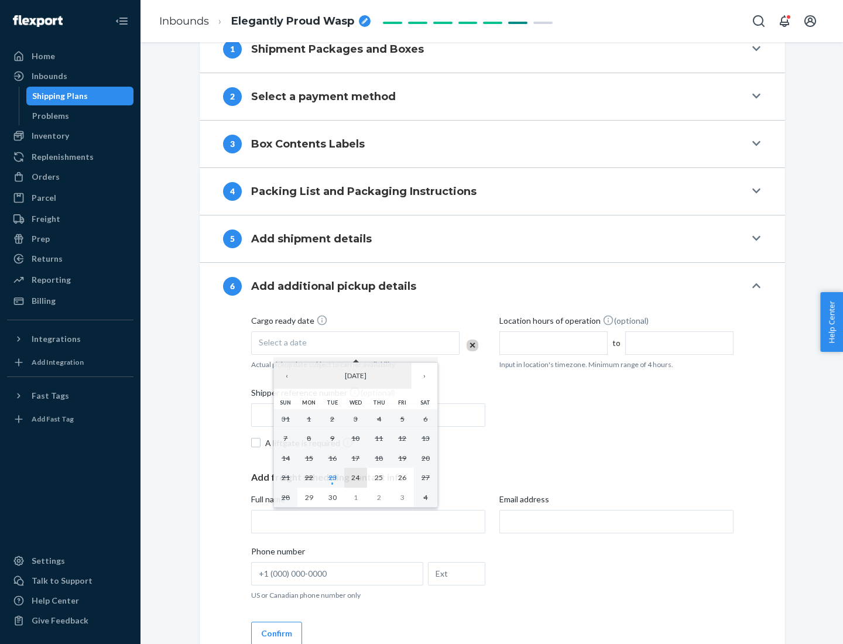
click at [355, 477] on abbr "24" at bounding box center [355, 477] width 8 height 9
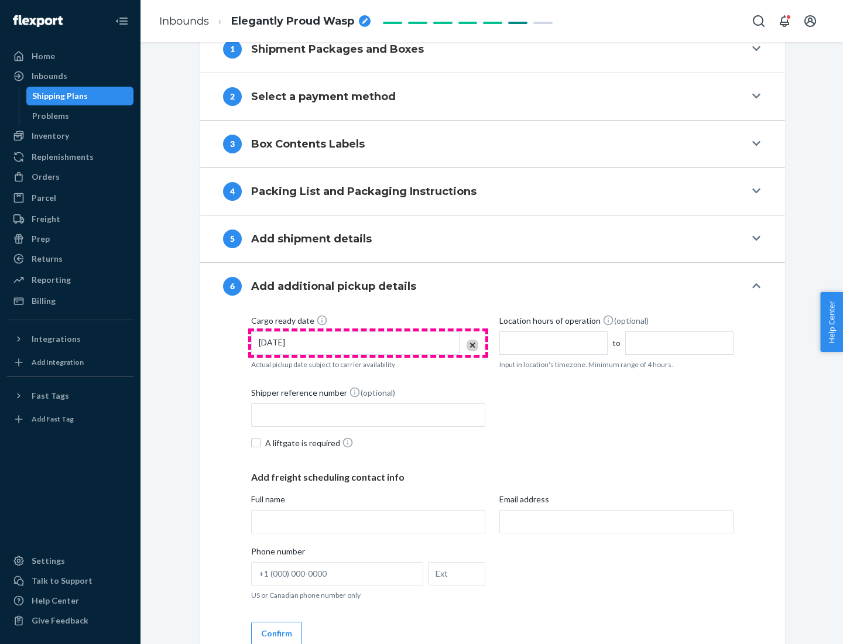
scroll to position [627, 0]
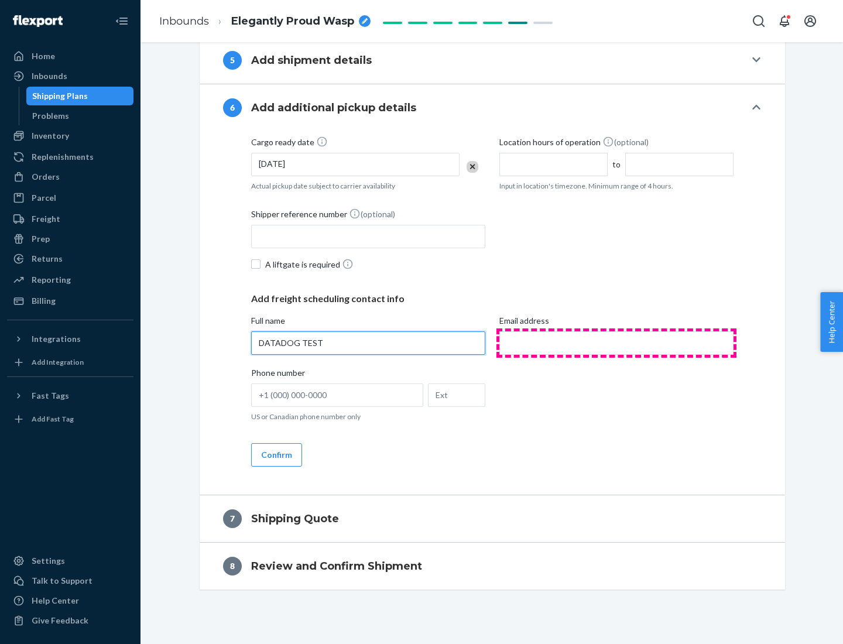
type input "DATADOG TEST"
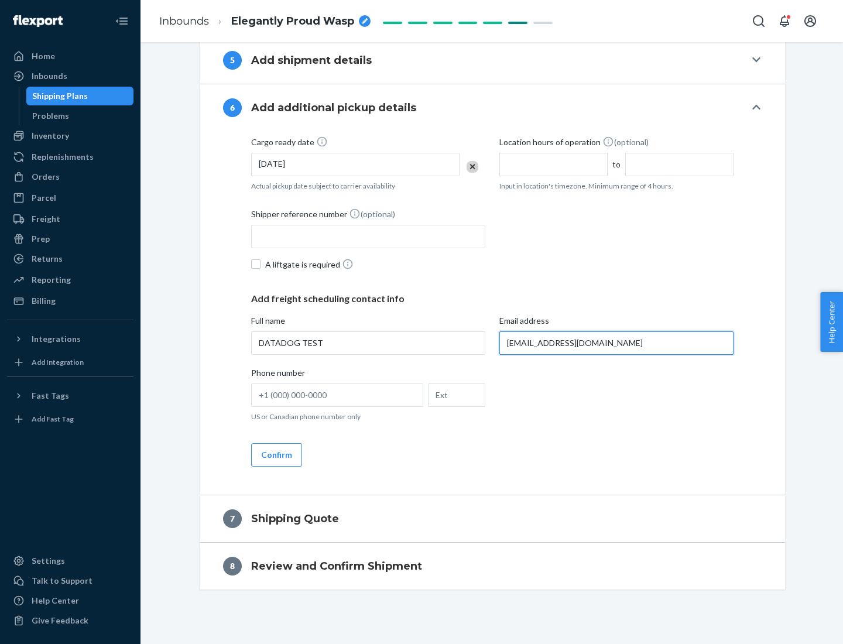
scroll to position [638, 0]
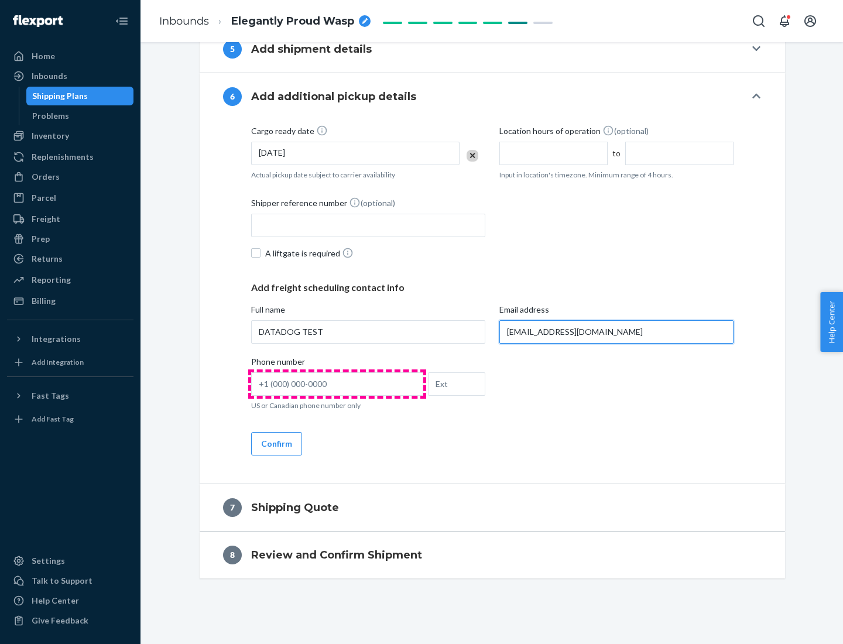
type input "[EMAIL_ADDRESS][DOMAIN_NAME]"
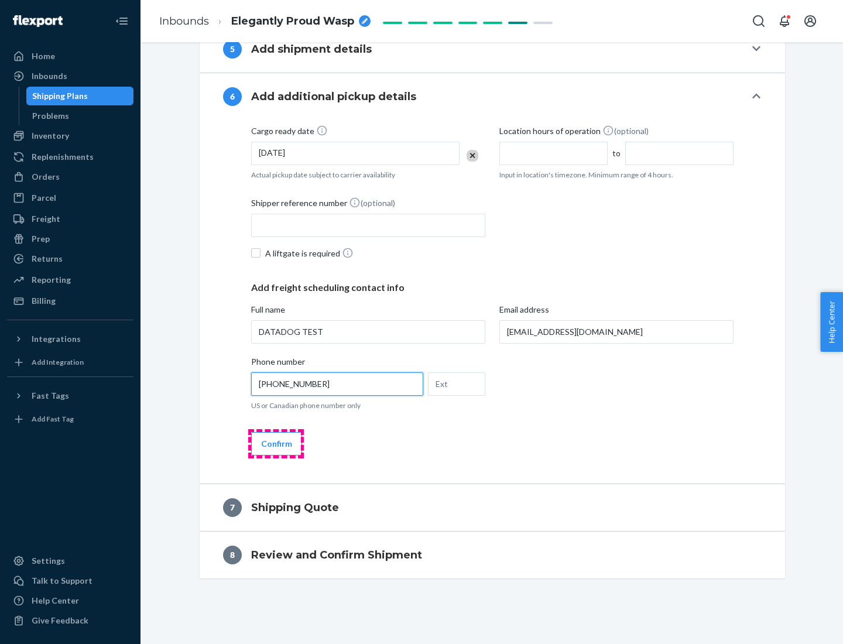
type input "[PHONE_NUMBER]"
click at [276, 443] on button "Confirm" at bounding box center [276, 443] width 51 height 23
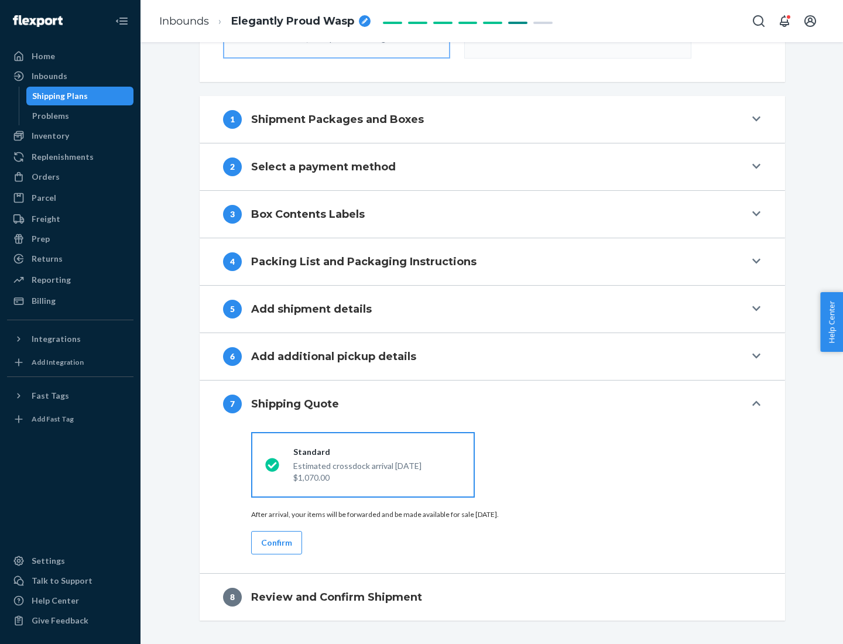
scroll to position [420, 0]
